Goal: Task Accomplishment & Management: Manage account settings

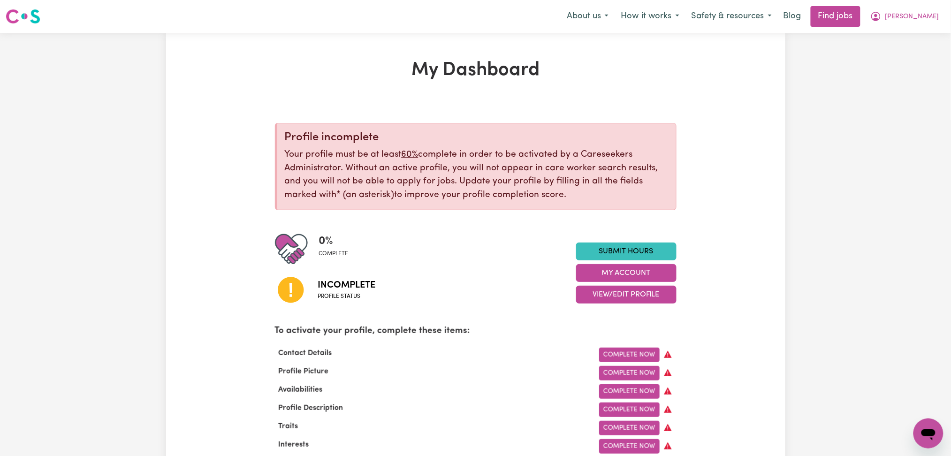
scroll to position [125, 0]
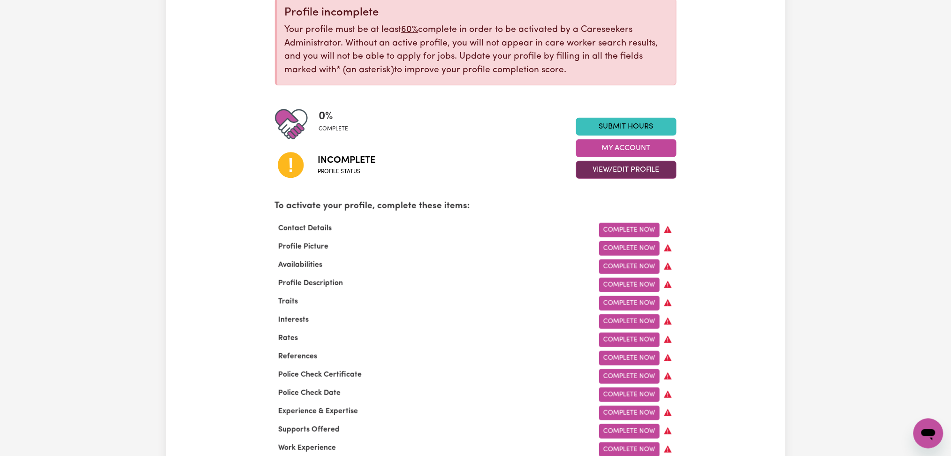
click at [603, 169] on button "View/Edit Profile" at bounding box center [626, 170] width 100 height 18
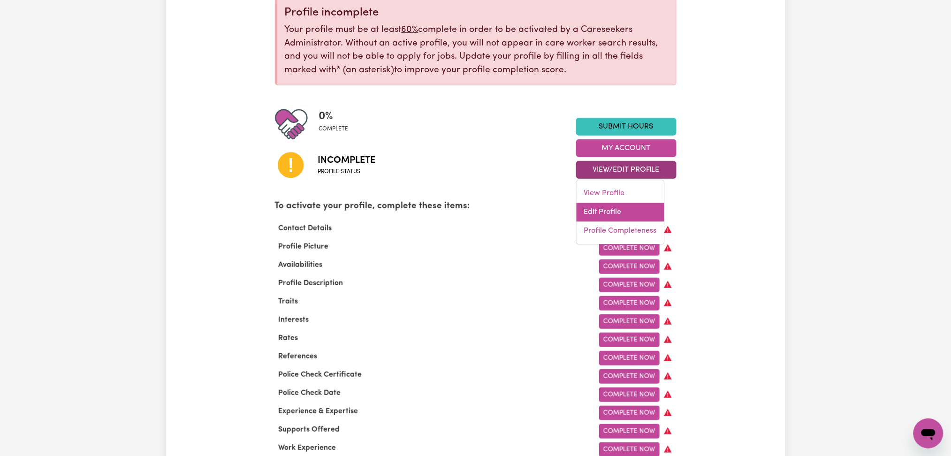
click at [595, 211] on link "Edit Profile" at bounding box center [620, 212] width 88 height 19
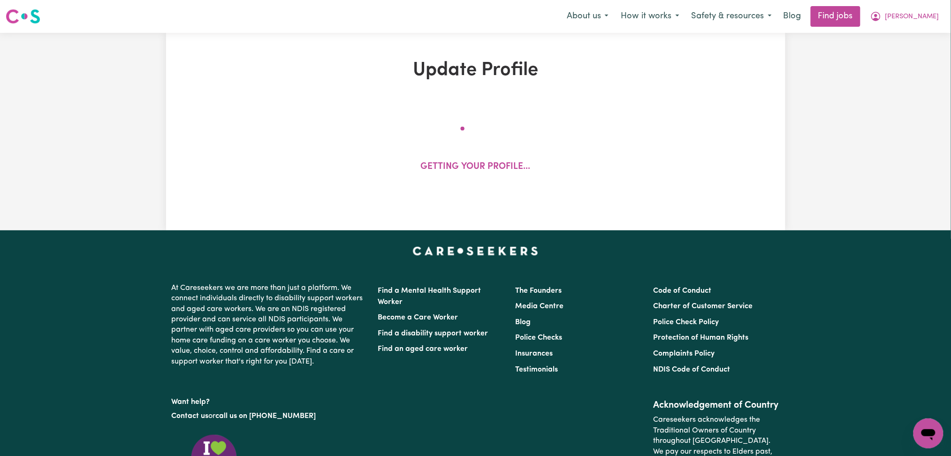
select select "Studying a healthcare related degree or qualification"
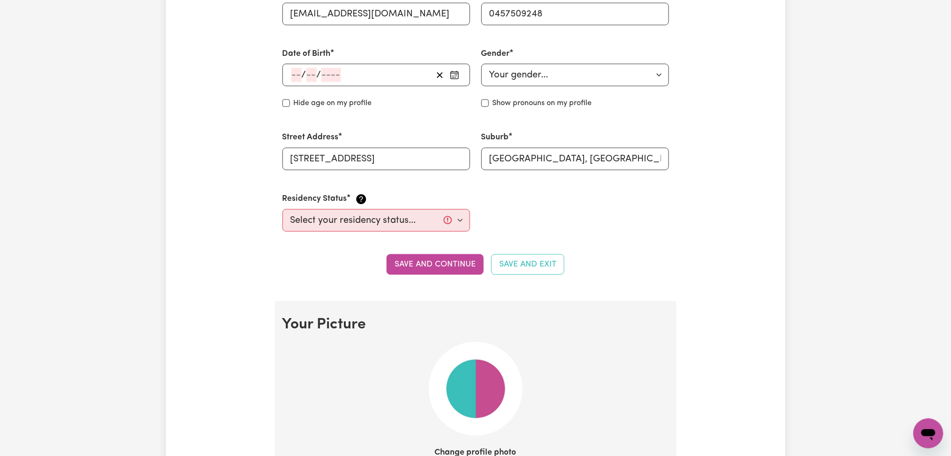
scroll to position [563, 0]
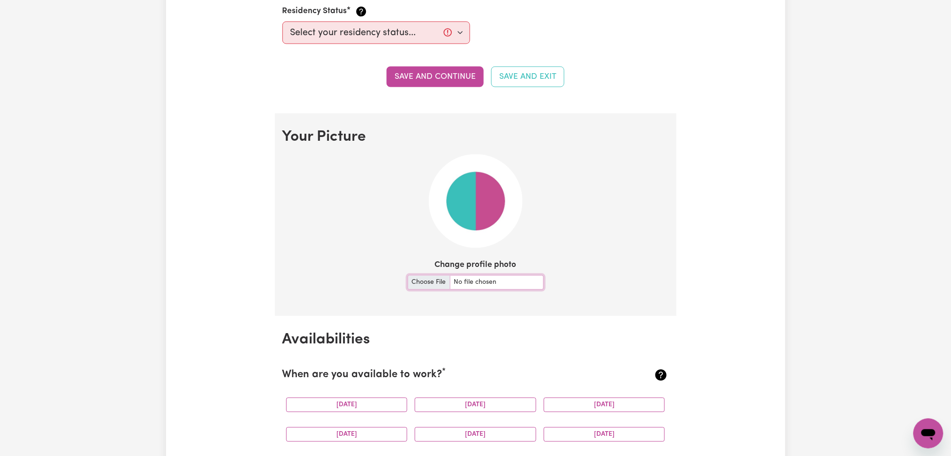
click at [434, 286] on input "Change profile photo" at bounding box center [476, 282] width 136 height 15
type input "C:\fakepath\[PERSON_NAME] prof pict.jpg"
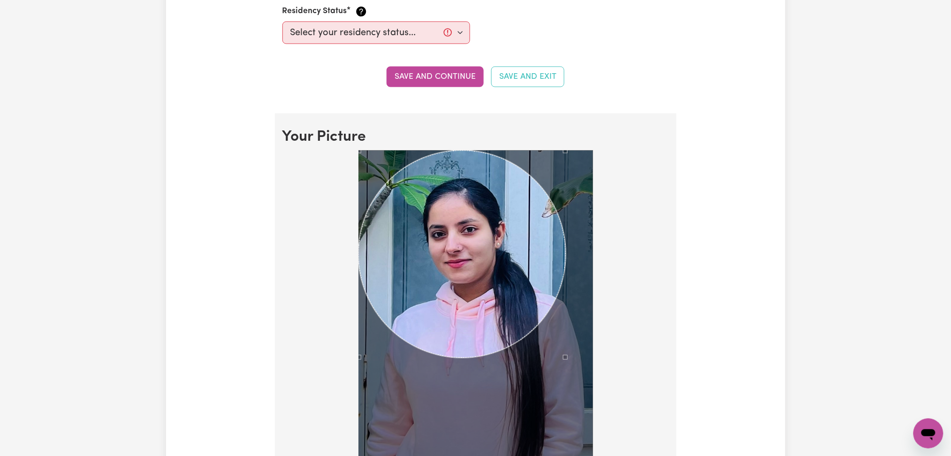
click at [565, 369] on div at bounding box center [475, 306] width 235 height 311
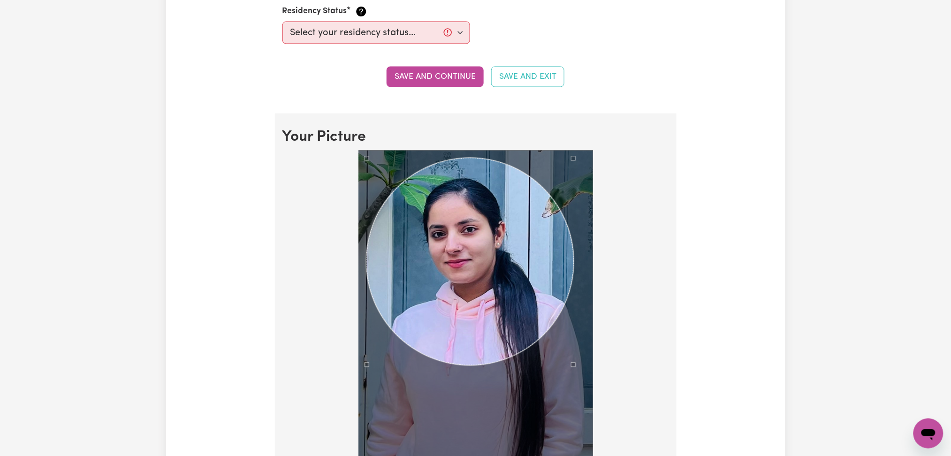
click at [446, 284] on div "Use the arrow keys to move the crop selection area" at bounding box center [469, 261] width 207 height 207
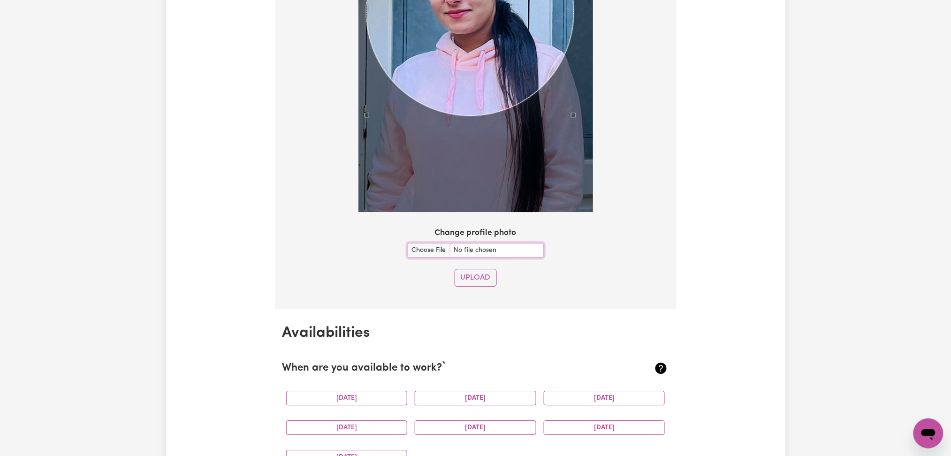
scroll to position [875, 0]
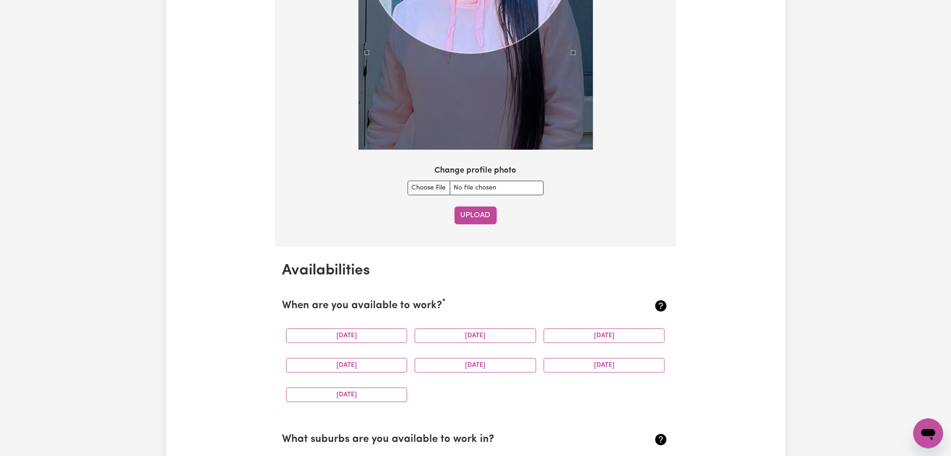
click at [466, 223] on section "Your Picture Change profile photo Upload" at bounding box center [475, 24] width 401 height 446
click at [468, 218] on button "Upload" at bounding box center [475, 215] width 42 height 18
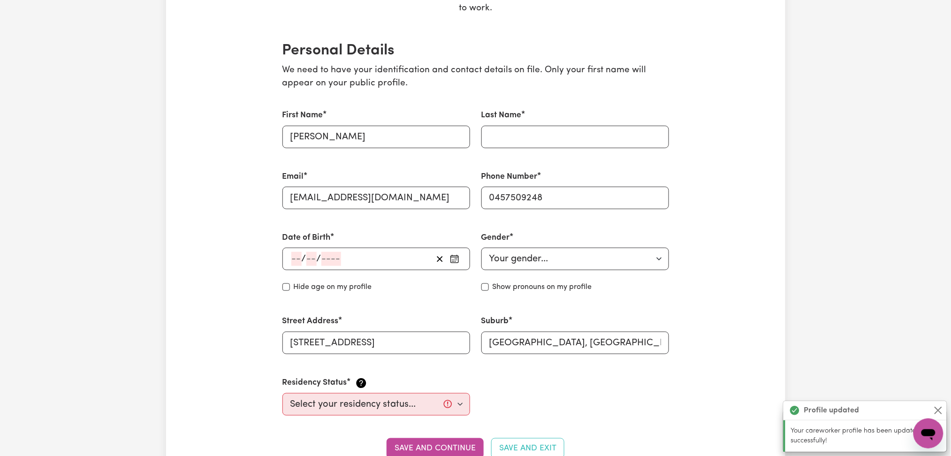
scroll to position [0, 0]
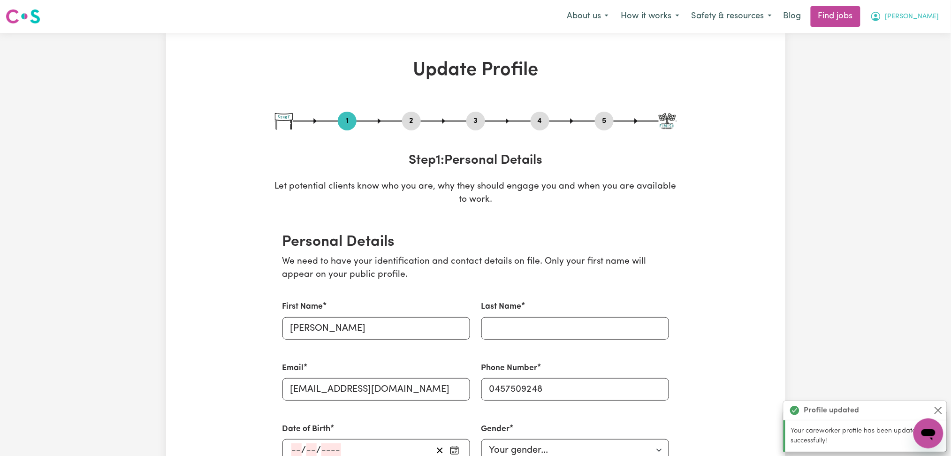
click at [915, 19] on button "[PERSON_NAME]" at bounding box center [904, 17] width 81 height 20
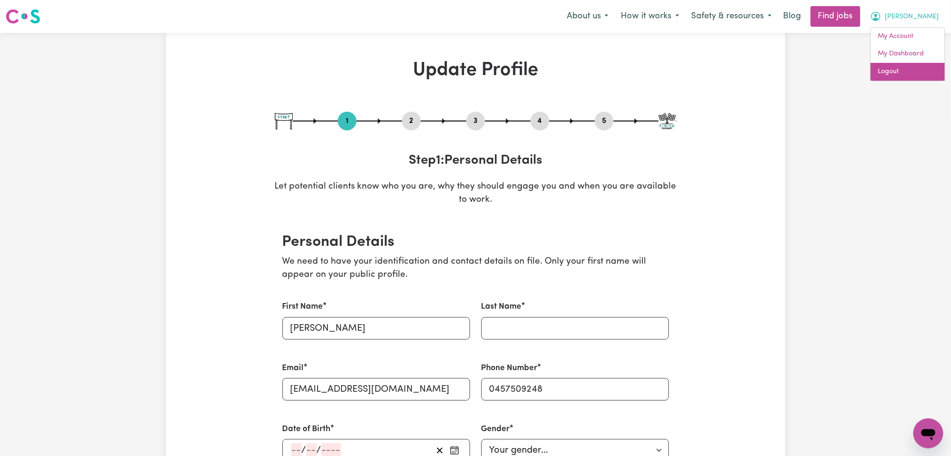
click at [906, 67] on link "Logout" at bounding box center [907, 72] width 74 height 18
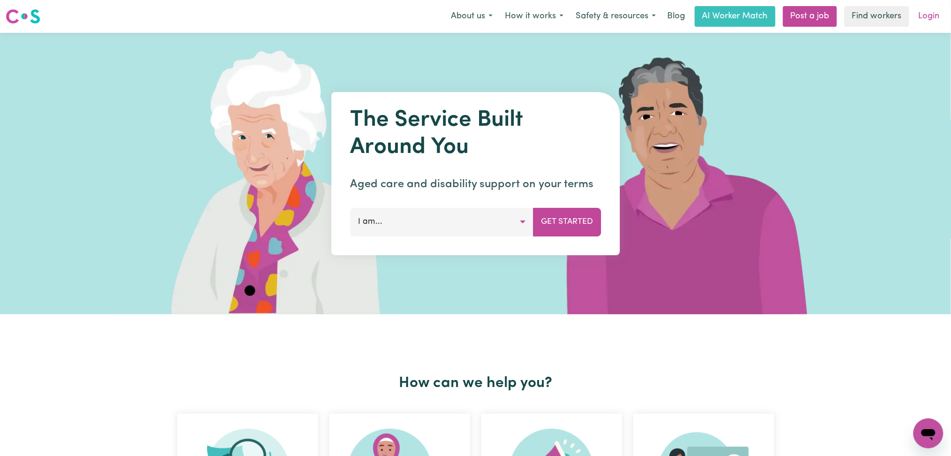
click at [913, 15] on link "Login" at bounding box center [929, 16] width 32 height 21
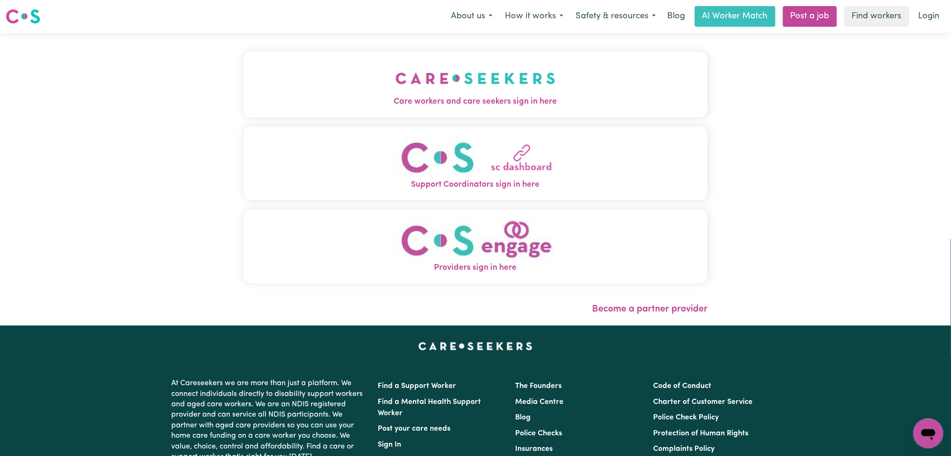
click at [425, 70] on img "Care workers and care seekers sign in here" at bounding box center [475, 78] width 160 height 35
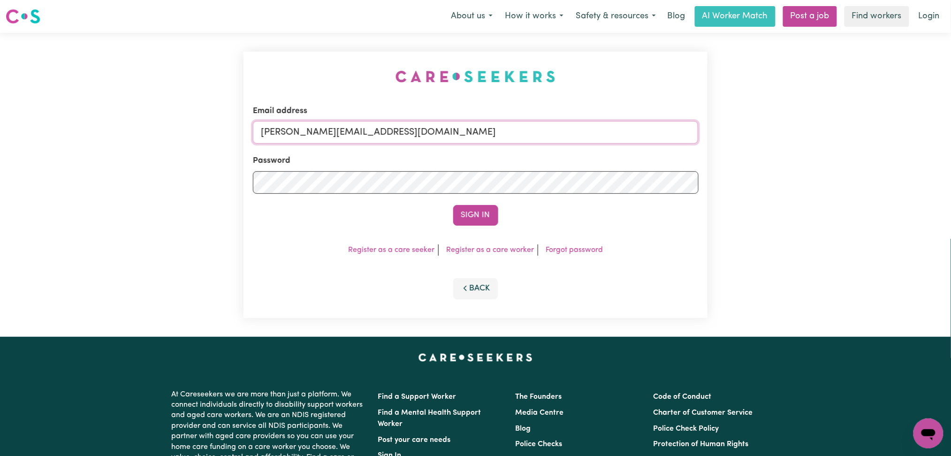
click at [353, 133] on input "[PERSON_NAME][EMAIL_ADDRESS][DOMAIN_NAME]" at bounding box center [476, 132] width 446 height 23
drag, startPoint x: 309, startPoint y: 129, endPoint x: 589, endPoint y: 129, distance: 280.0
click at [589, 129] on input "Superuser~[EMAIL_ADDRESS][DOMAIN_NAME]" at bounding box center [476, 132] width 446 height 23
type input "Superuser~[EMAIL_ADDRESS][DOMAIN_NAME]"
drag, startPoint x: 475, startPoint y: 197, endPoint x: 474, endPoint y: 203, distance: 6.2
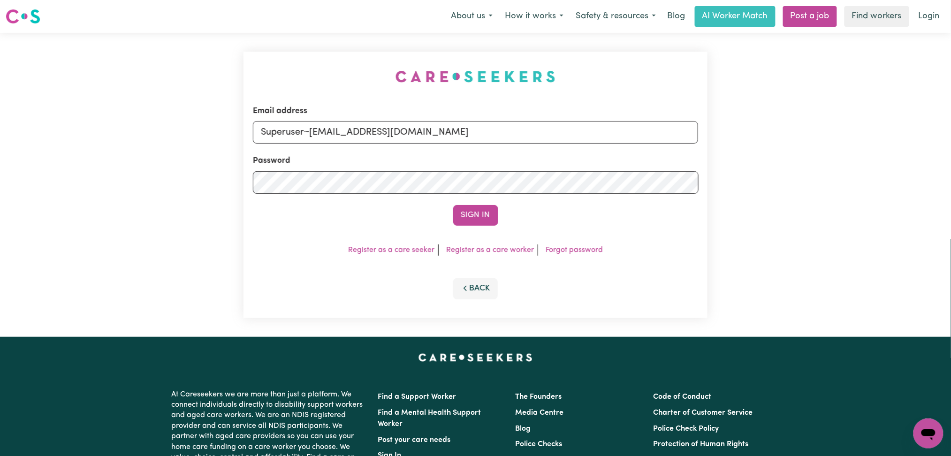
click at [475, 197] on form "Email address Superuser~[EMAIL_ADDRESS][DOMAIN_NAME] Password Sign In" at bounding box center [476, 165] width 446 height 121
click at [474, 203] on form "Email address Superuser~[EMAIL_ADDRESS][DOMAIN_NAME] Password Sign In" at bounding box center [476, 165] width 446 height 121
click at [474, 212] on button "Sign In" at bounding box center [475, 215] width 45 height 21
